Goal: Information Seeking & Learning: Learn about a topic

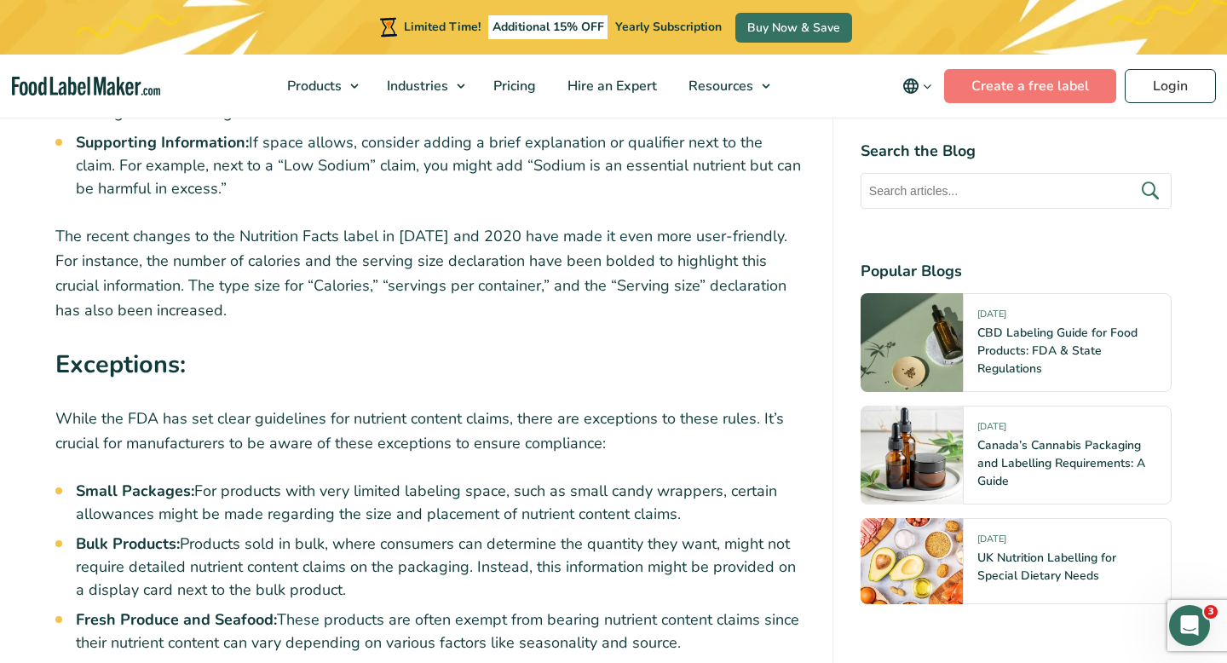
scroll to position [3184, 0]
